Goal: Check status: Check status

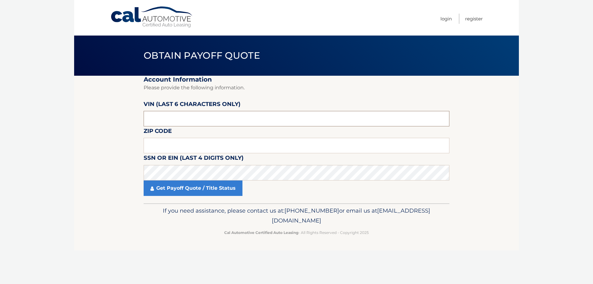
click at [209, 123] on input "text" at bounding box center [297, 118] width 306 height 15
click at [156, 119] on input "text" at bounding box center [297, 118] width 306 height 15
click at [154, 118] on input "text" at bounding box center [297, 118] width 306 height 15
type input "410786"
click at [151, 145] on input "text" at bounding box center [297, 145] width 306 height 15
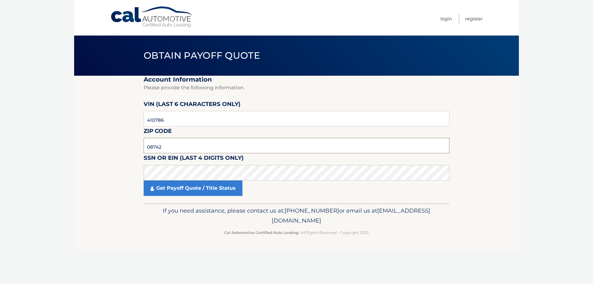
type input "08742"
click at [193, 186] on link "Get Payoff Quote / Title Status" at bounding box center [193, 188] width 99 height 15
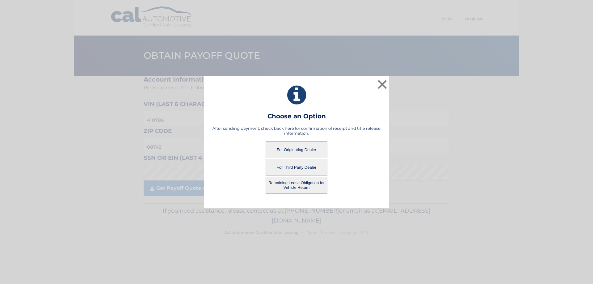
click at [299, 151] on button "For Originating Dealer" at bounding box center [297, 149] width 62 height 17
click at [304, 153] on button "For Originating Dealer" at bounding box center [297, 149] width 62 height 17
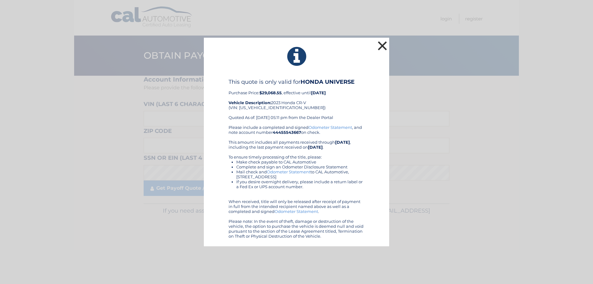
click at [380, 45] on button "×" at bounding box center [382, 46] width 12 height 12
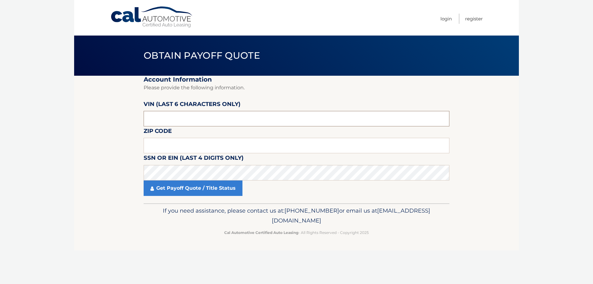
drag, startPoint x: 195, startPoint y: 117, endPoint x: 140, endPoint y: 122, distance: 55.0
click at [140, 122] on section "Account Information Please provide the following information. [PERSON_NAME] (la…" at bounding box center [296, 140] width 445 height 128
type input "060074"
click at [171, 146] on input "text" at bounding box center [297, 145] width 306 height 15
type input "08527"
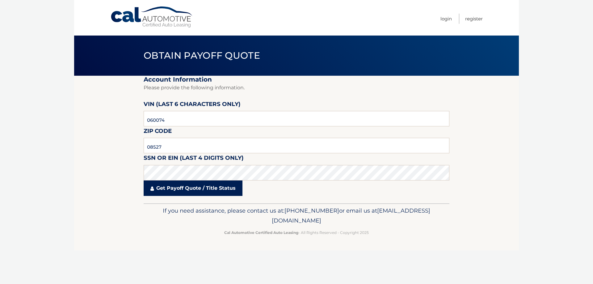
click at [196, 189] on link "Get Payoff Quote / Title Status" at bounding box center [193, 188] width 99 height 15
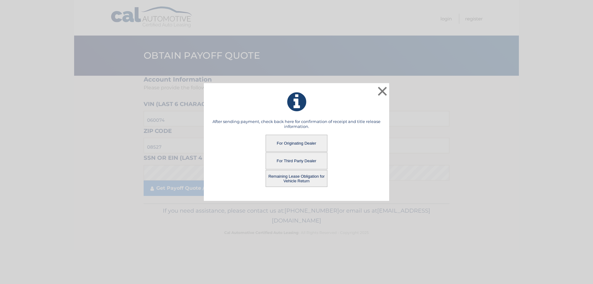
click at [299, 143] on button "For Originating Dealer" at bounding box center [297, 143] width 62 height 17
click at [291, 147] on button "For Originating Dealer" at bounding box center [297, 143] width 62 height 17
